Goal: Information Seeking & Learning: Learn about a topic

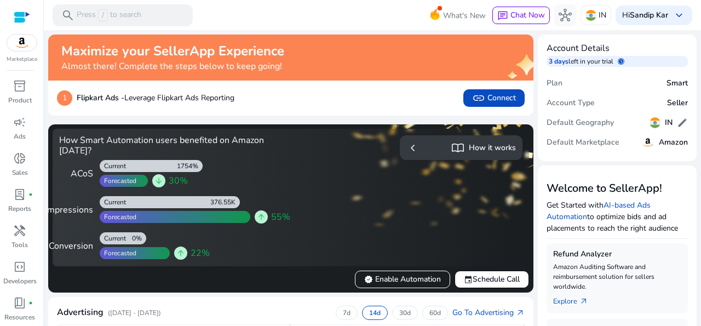
click at [389, 111] on div "1 Flipkart Ads - Leverage Flipkart Ads Reporting link Connect" at bounding box center [290, 97] width 485 height 35
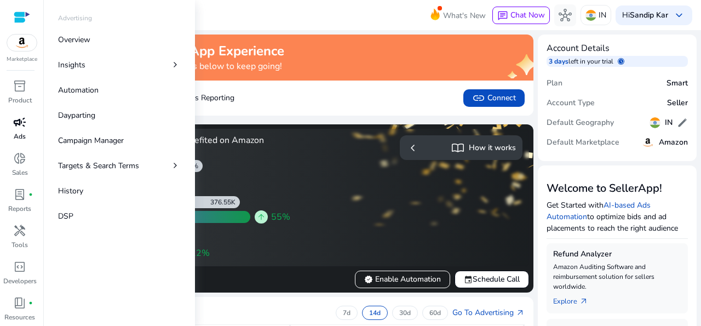
click at [14, 128] on span "campaign" at bounding box center [19, 121] width 13 height 13
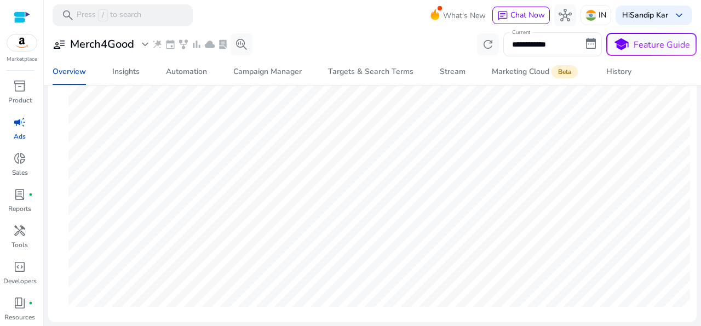
scroll to position [36, 0]
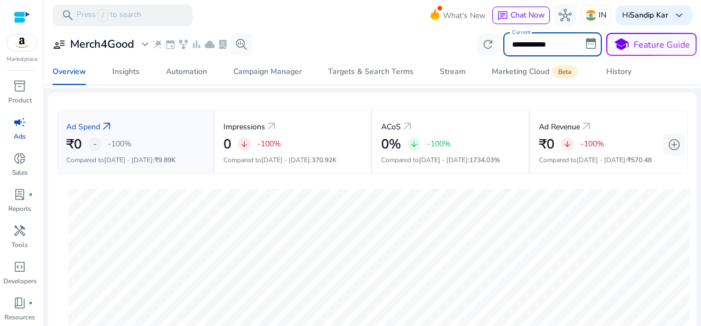
click at [588, 40] on input "**********" at bounding box center [552, 44] width 99 height 24
select select "*"
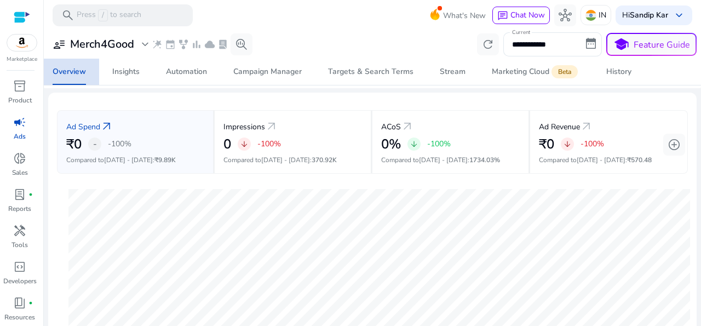
click at [71, 71] on div "Overview" at bounding box center [69, 72] width 33 height 8
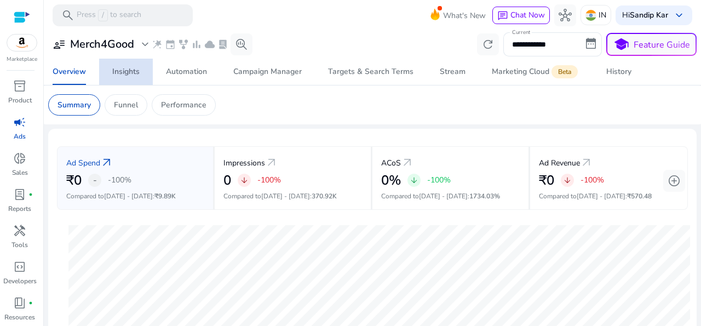
click at [130, 71] on div "Insights" at bounding box center [125, 72] width 27 height 8
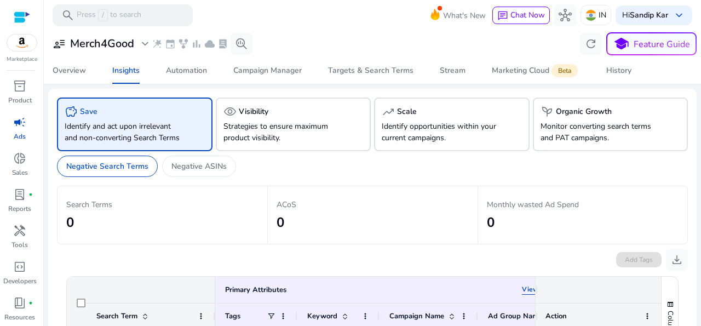
click at [14, 128] on span "campaign" at bounding box center [19, 121] width 13 height 13
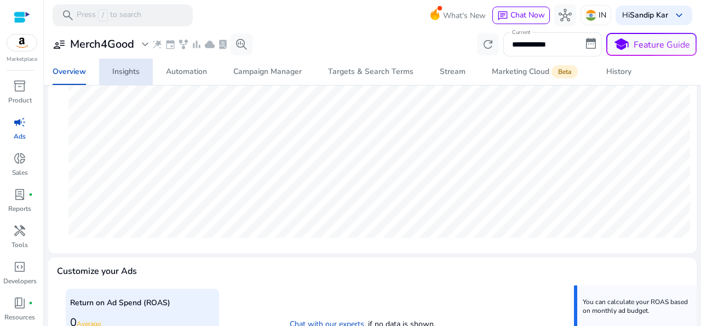
scroll to position [72, 0]
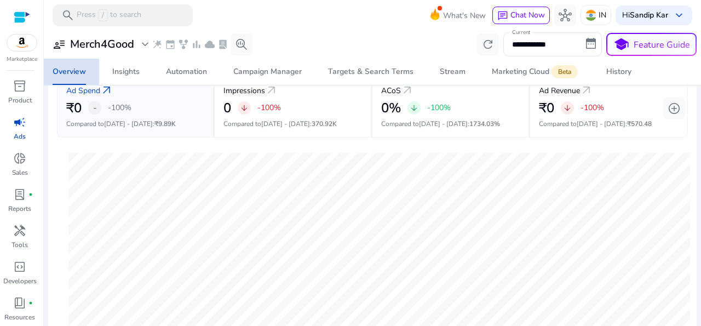
click at [70, 70] on div "Overview" at bounding box center [69, 72] width 33 height 8
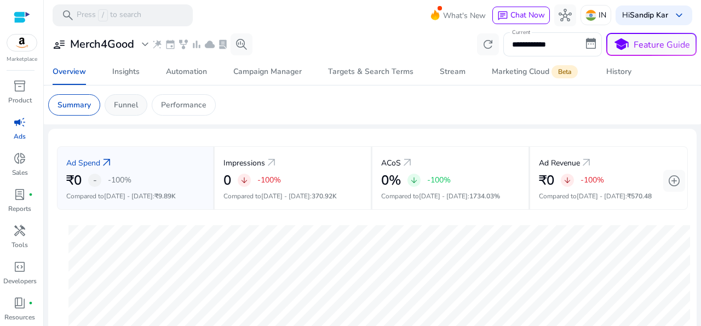
click at [129, 102] on p "Funnel" at bounding box center [126, 104] width 24 height 11
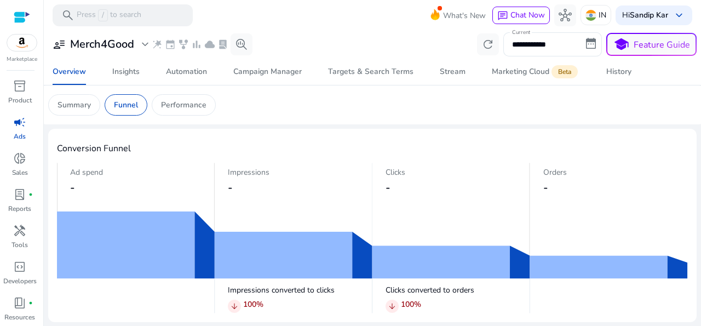
click at [13, 11] on div "Marketplace" at bounding box center [21, 31] width 43 height 63
click at [19, 17] on div at bounding box center [22, 17] width 16 height 13
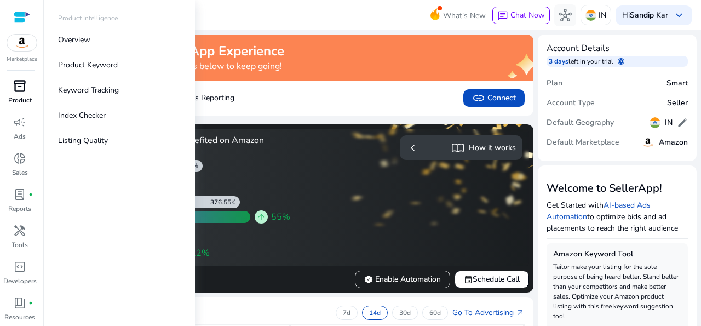
click at [24, 90] on div "inventory_2" at bounding box center [19, 86] width 31 height 18
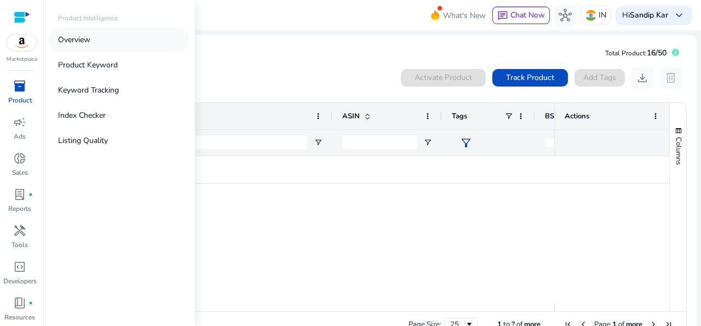
click at [89, 39] on p "Overview" at bounding box center [74, 39] width 32 height 11
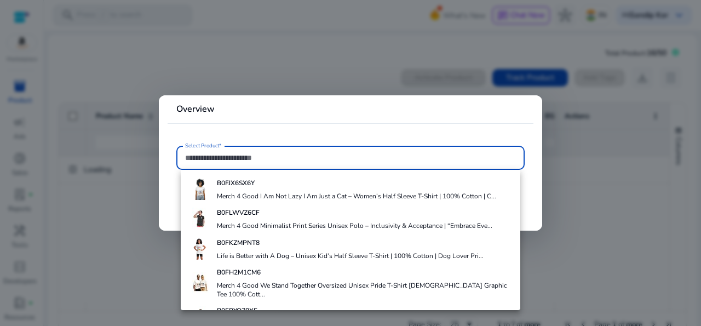
click at [529, 196] on mat-card "Overview Select Product*" at bounding box center [350, 162] width 383 height 135
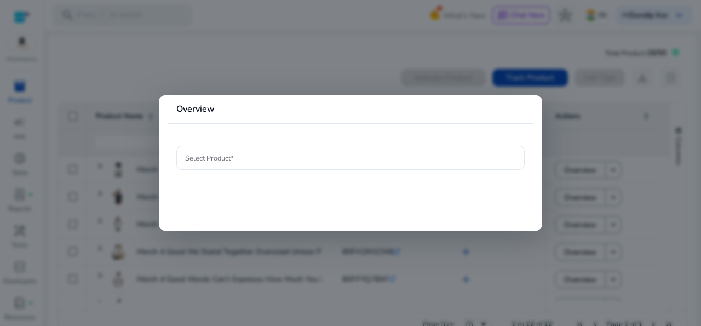
click at [647, 239] on div at bounding box center [350, 163] width 701 height 326
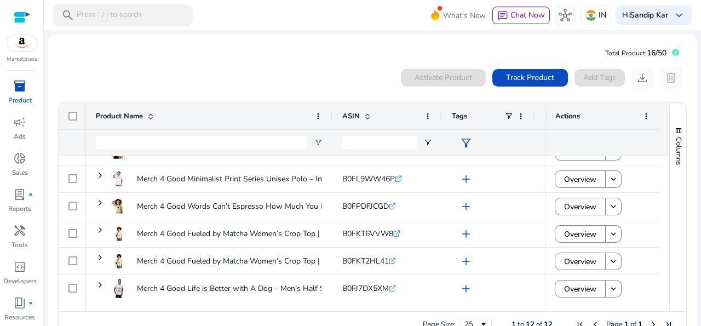
scroll to position [182, 0]
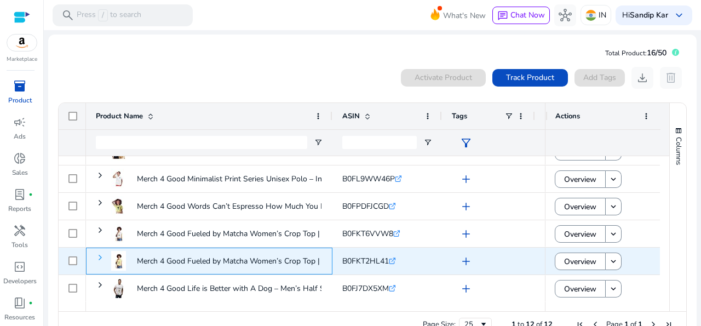
click at [99, 257] on span at bounding box center [100, 257] width 9 height 9
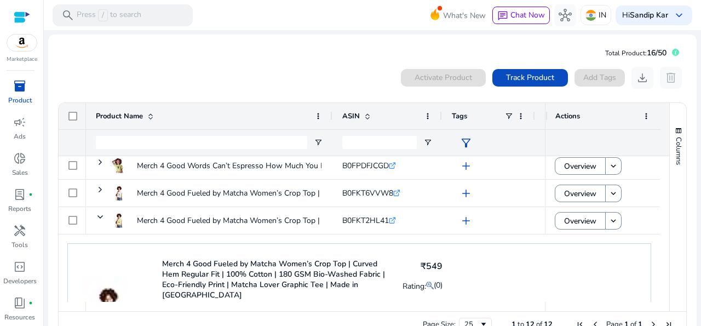
scroll to position [195, 0]
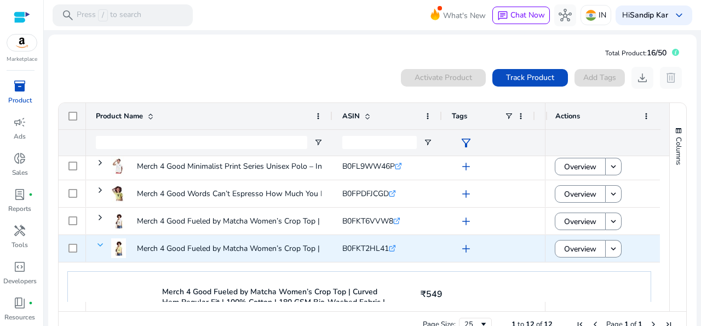
click at [100, 246] on span at bounding box center [100, 244] width 9 height 9
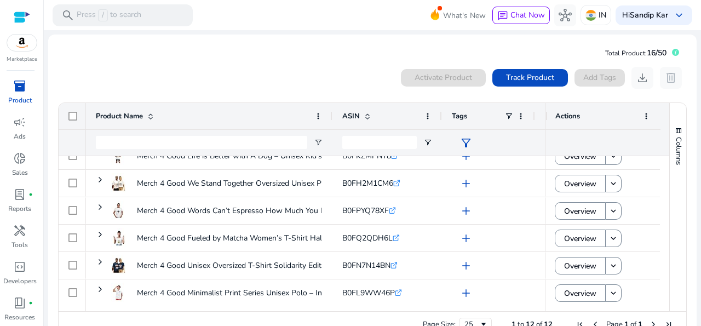
scroll to position [0, 0]
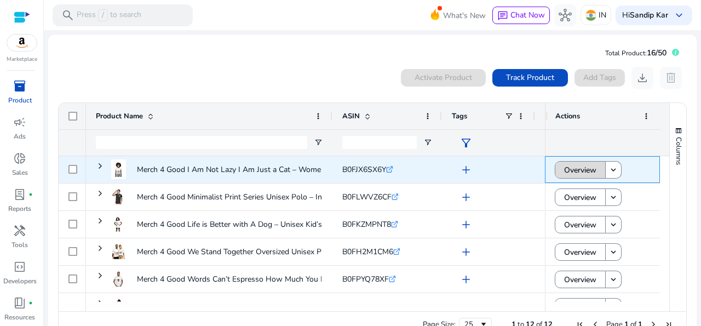
click at [573, 172] on span "Overview" at bounding box center [580, 170] width 32 height 22
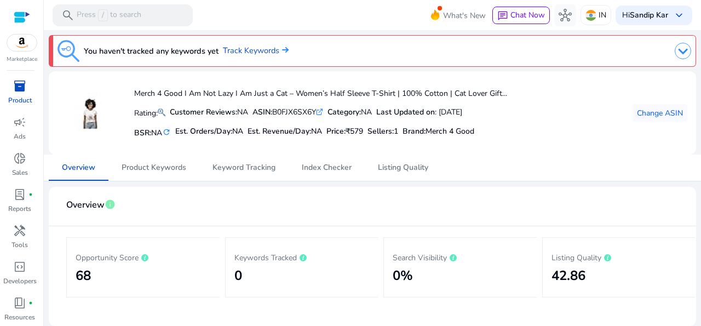
click at [13, 92] on span "inventory_2" at bounding box center [19, 85] width 13 height 13
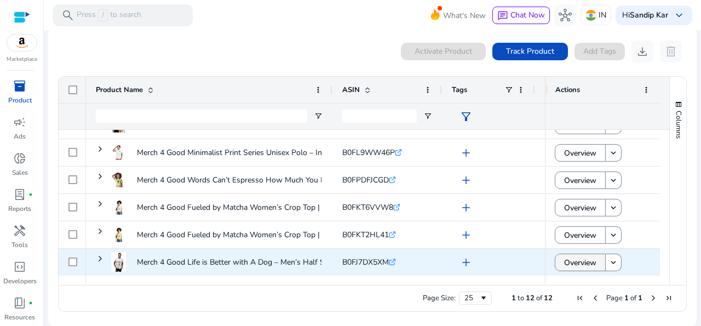
click at [566, 263] on span "Overview" at bounding box center [580, 262] width 32 height 22
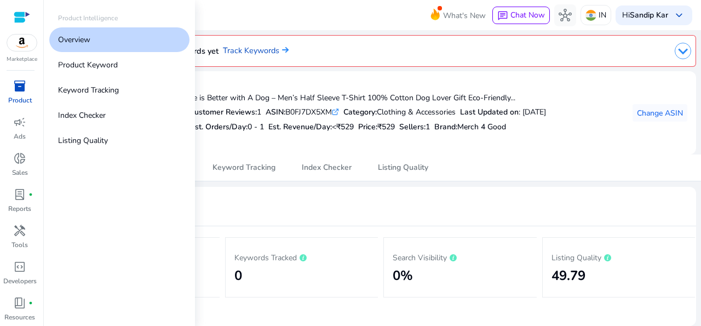
click at [17, 90] on span "inventory_2" at bounding box center [19, 85] width 13 height 13
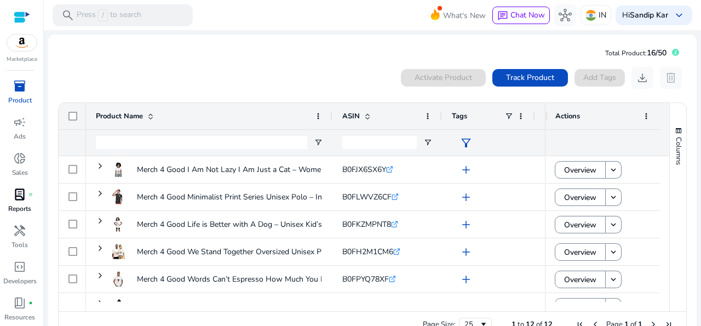
click at [11, 209] on p "Reports" at bounding box center [19, 209] width 23 height 10
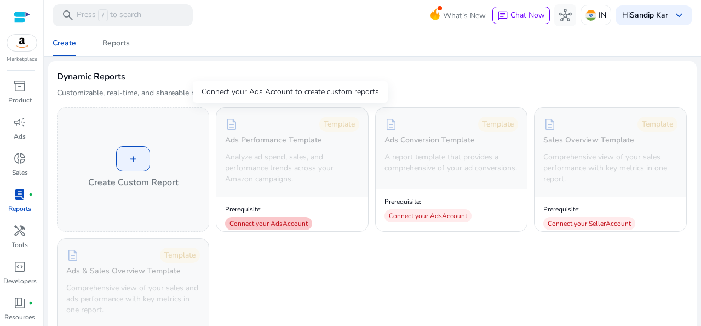
click at [262, 222] on div "Connect your Ads Account" at bounding box center [268, 223] width 87 height 13
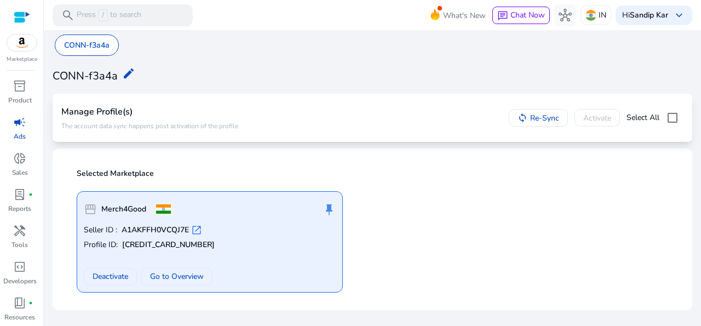
click at [262, 222] on div "storefront Merch4Good push_pin Seller ID : A1AKFFH0VCQJ7E open_in_new Profile I…" at bounding box center [210, 241] width 266 height 101
click at [182, 281] on span "Go to Overview" at bounding box center [177, 275] width 54 height 11
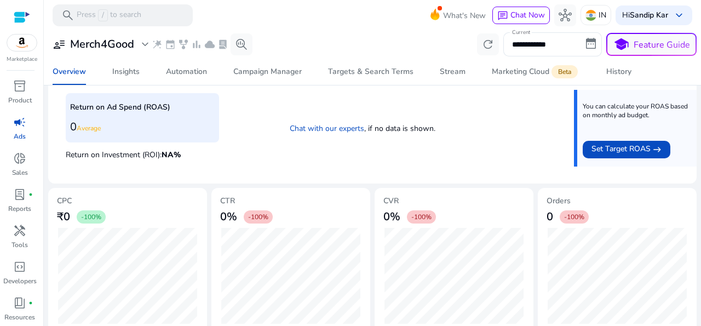
scroll to position [439, 0]
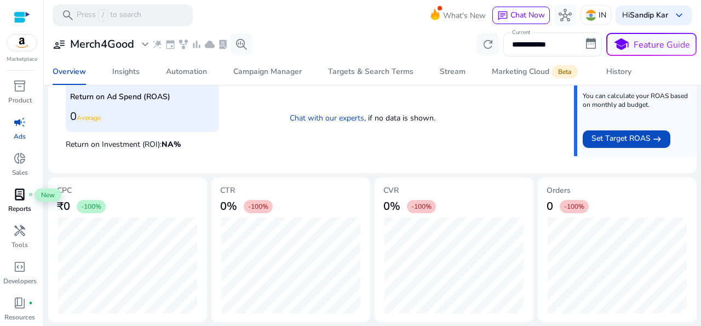
click at [19, 201] on span "lab_profile" at bounding box center [19, 194] width 13 height 13
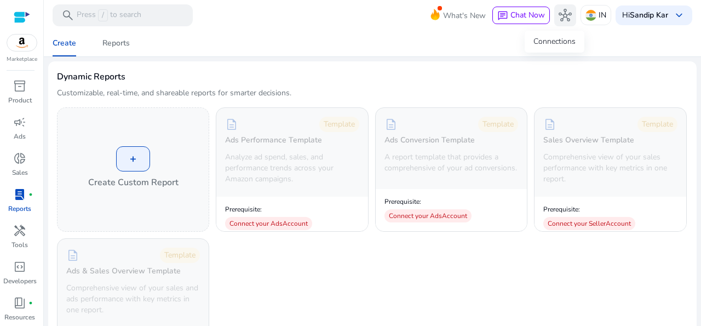
click at [558, 13] on span "hub" at bounding box center [564, 15] width 13 height 13
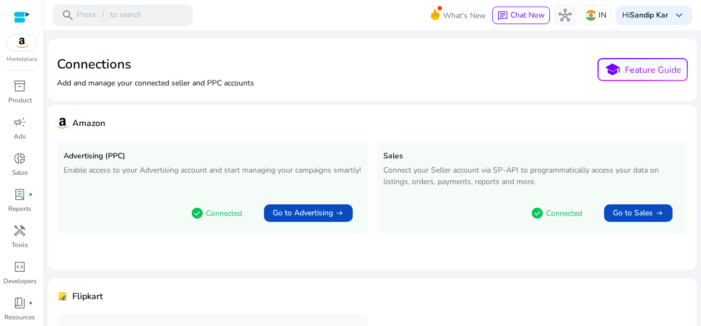
click at [18, 15] on div at bounding box center [22, 17] width 16 height 13
